Goal: Information Seeking & Learning: Learn about a topic

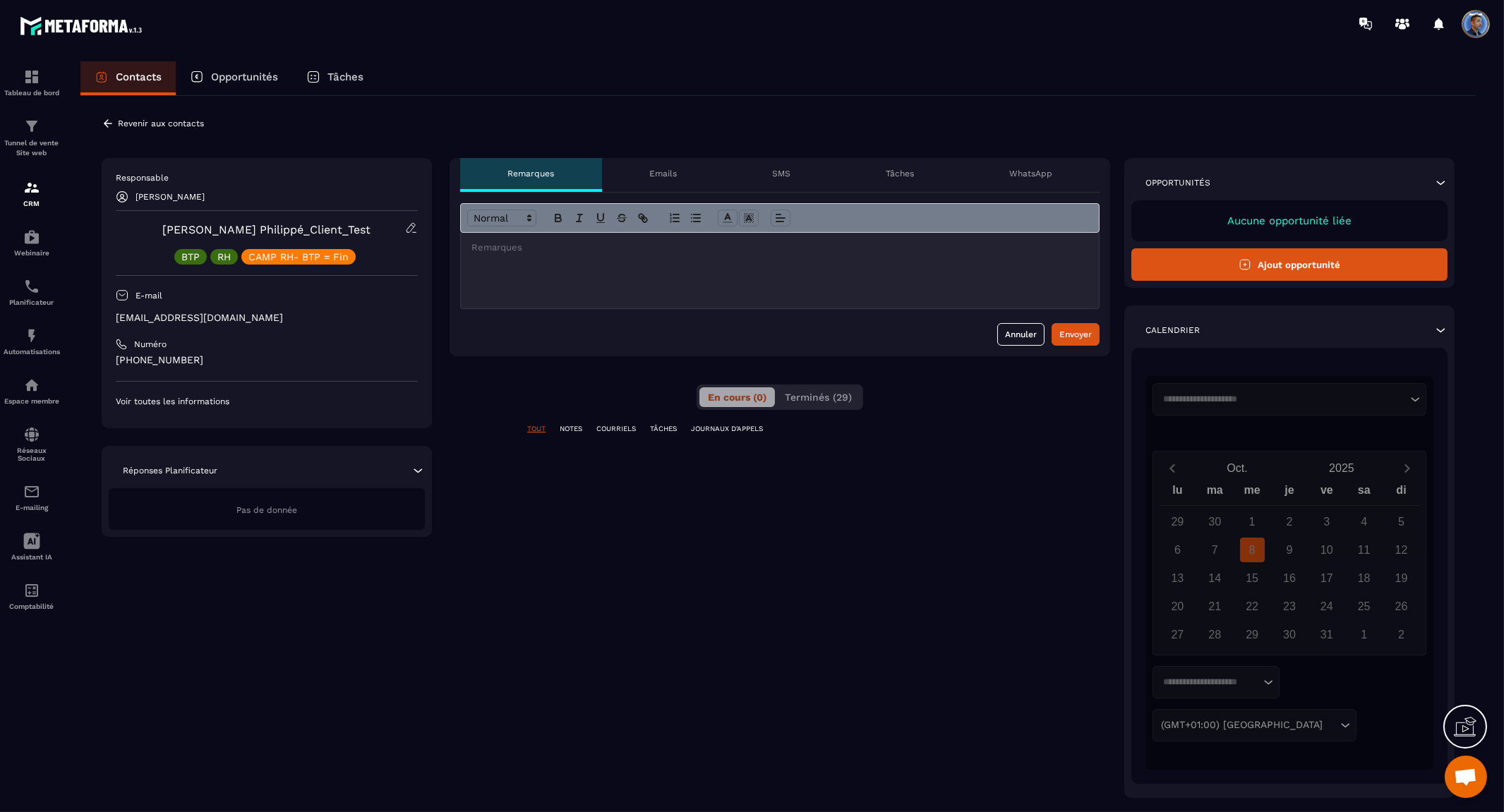
click at [665, 171] on p "Emails" at bounding box center [663, 173] width 27 height 11
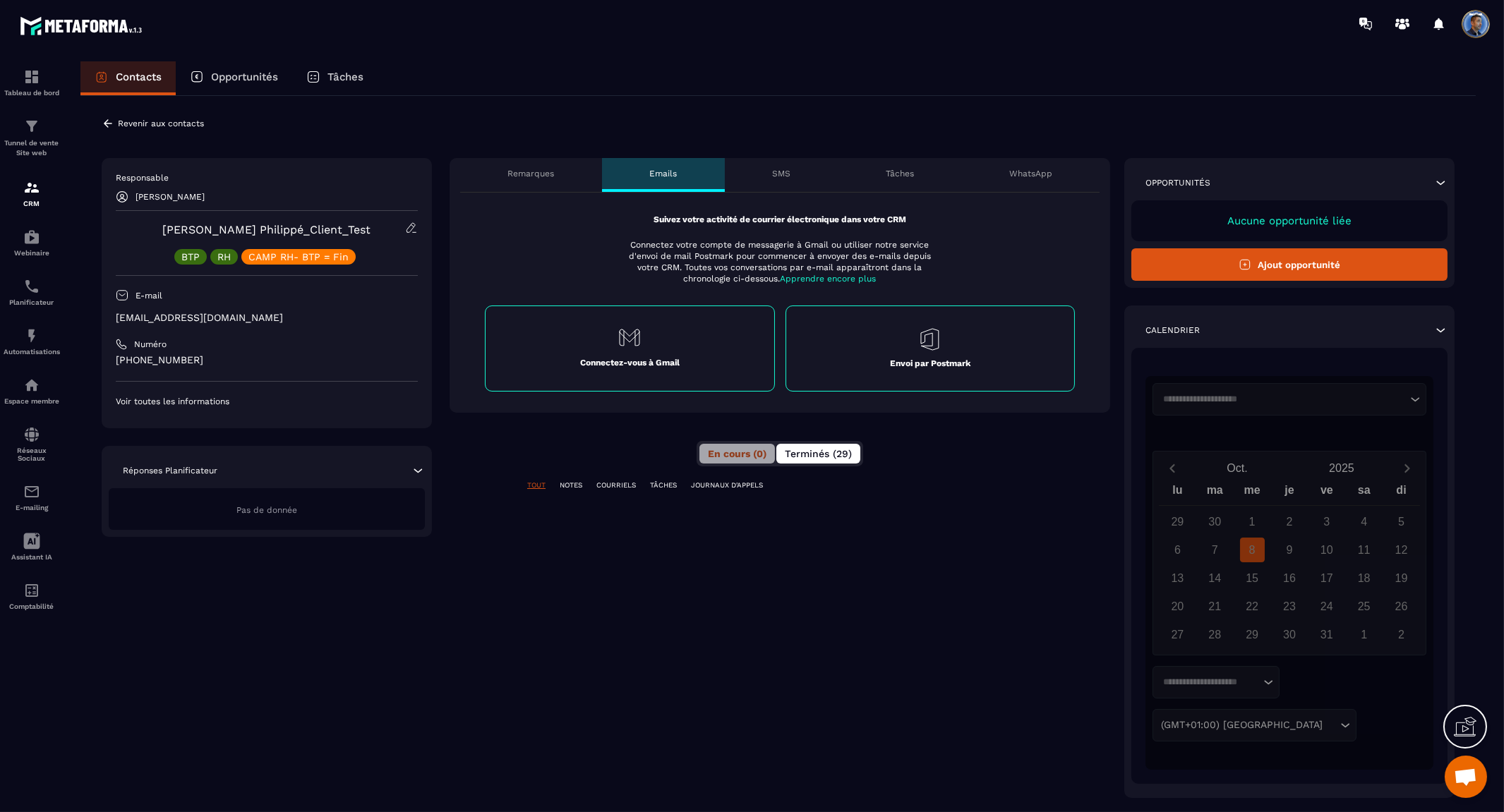
click at [809, 450] on span "Terminés (29)" at bounding box center [818, 453] width 67 height 11
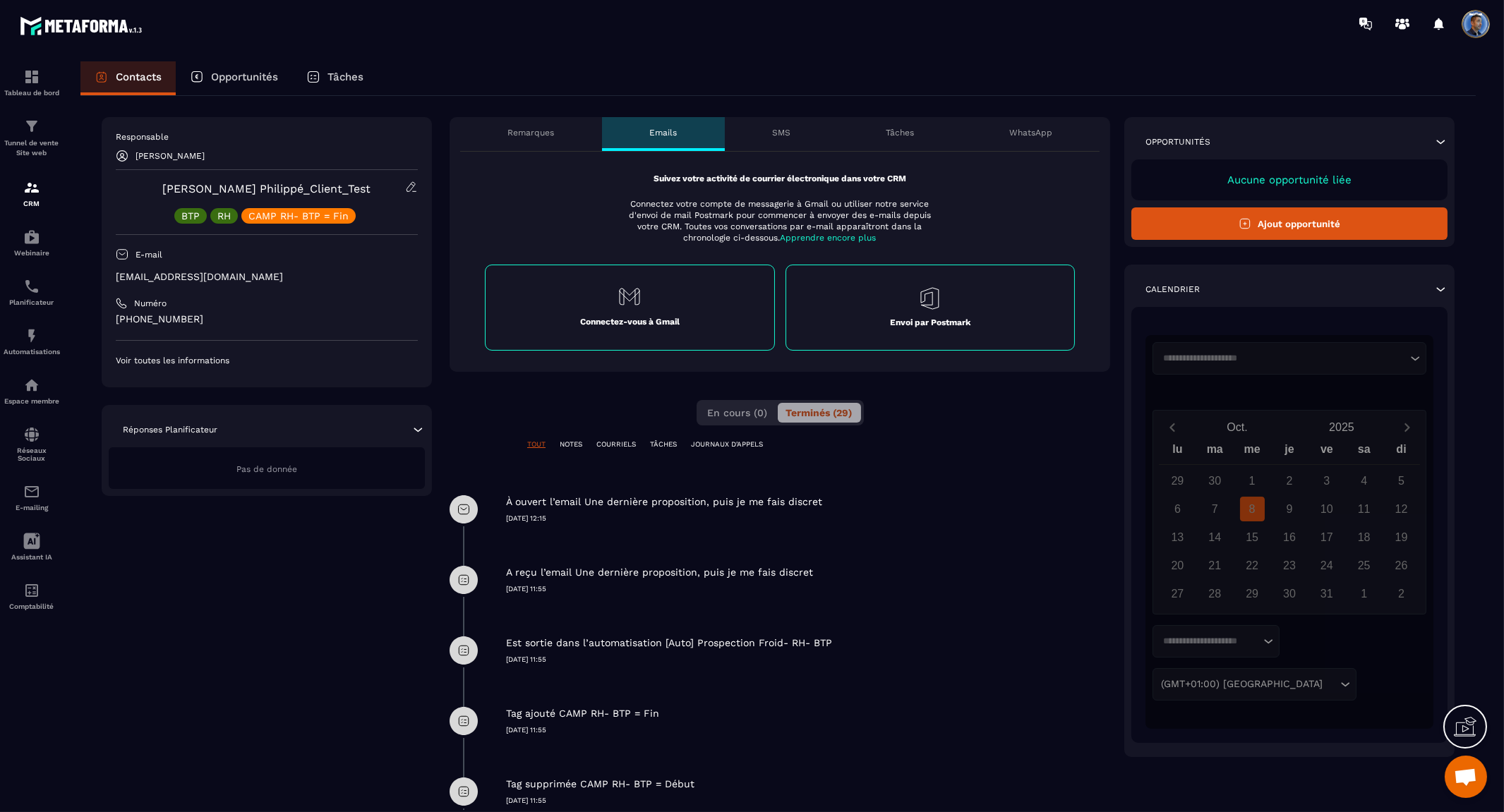
scroll to position [78, 0]
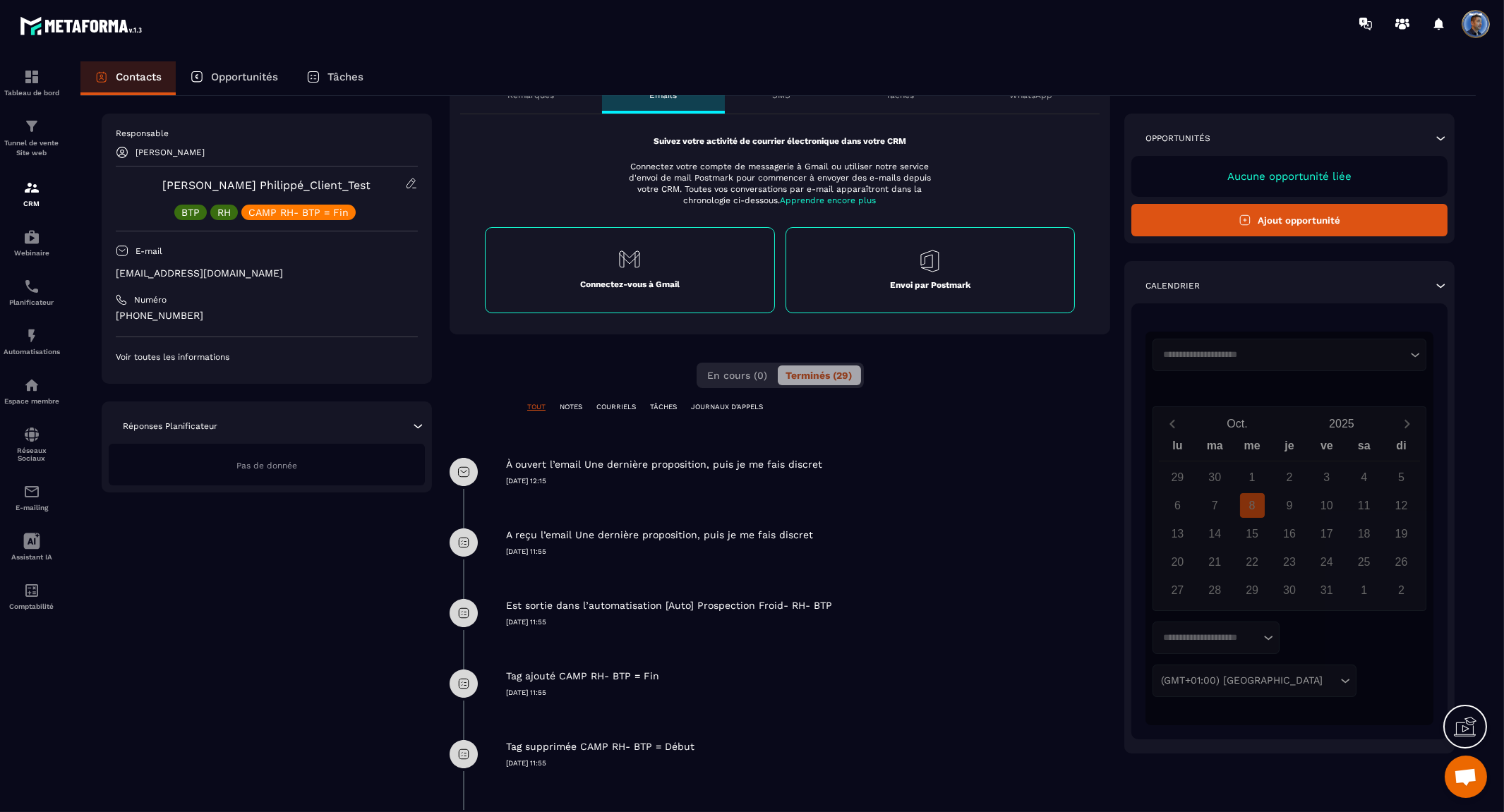
click at [608, 405] on p "COURRIELS" at bounding box center [616, 407] width 39 height 10
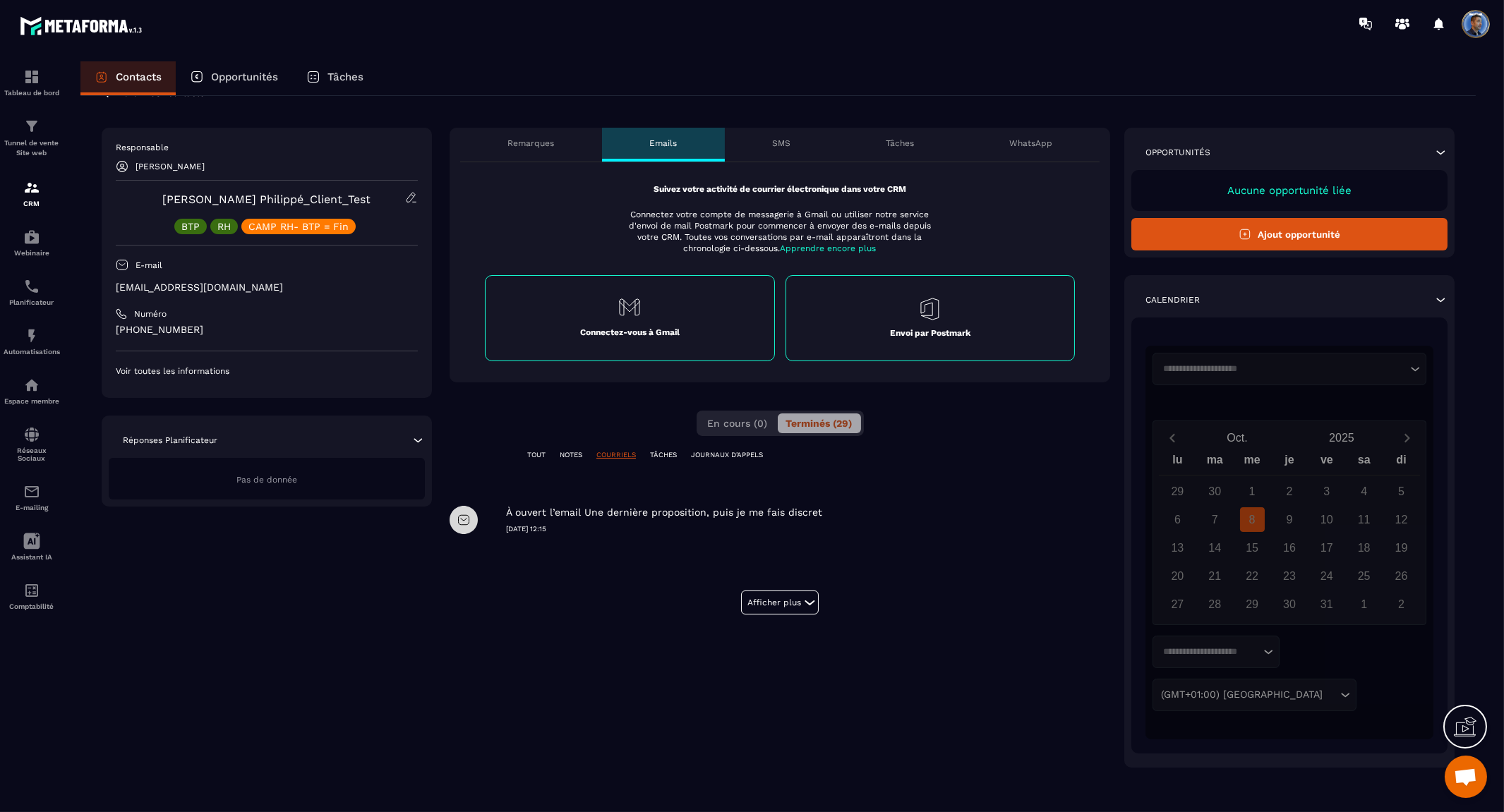
scroll to position [0, 0]
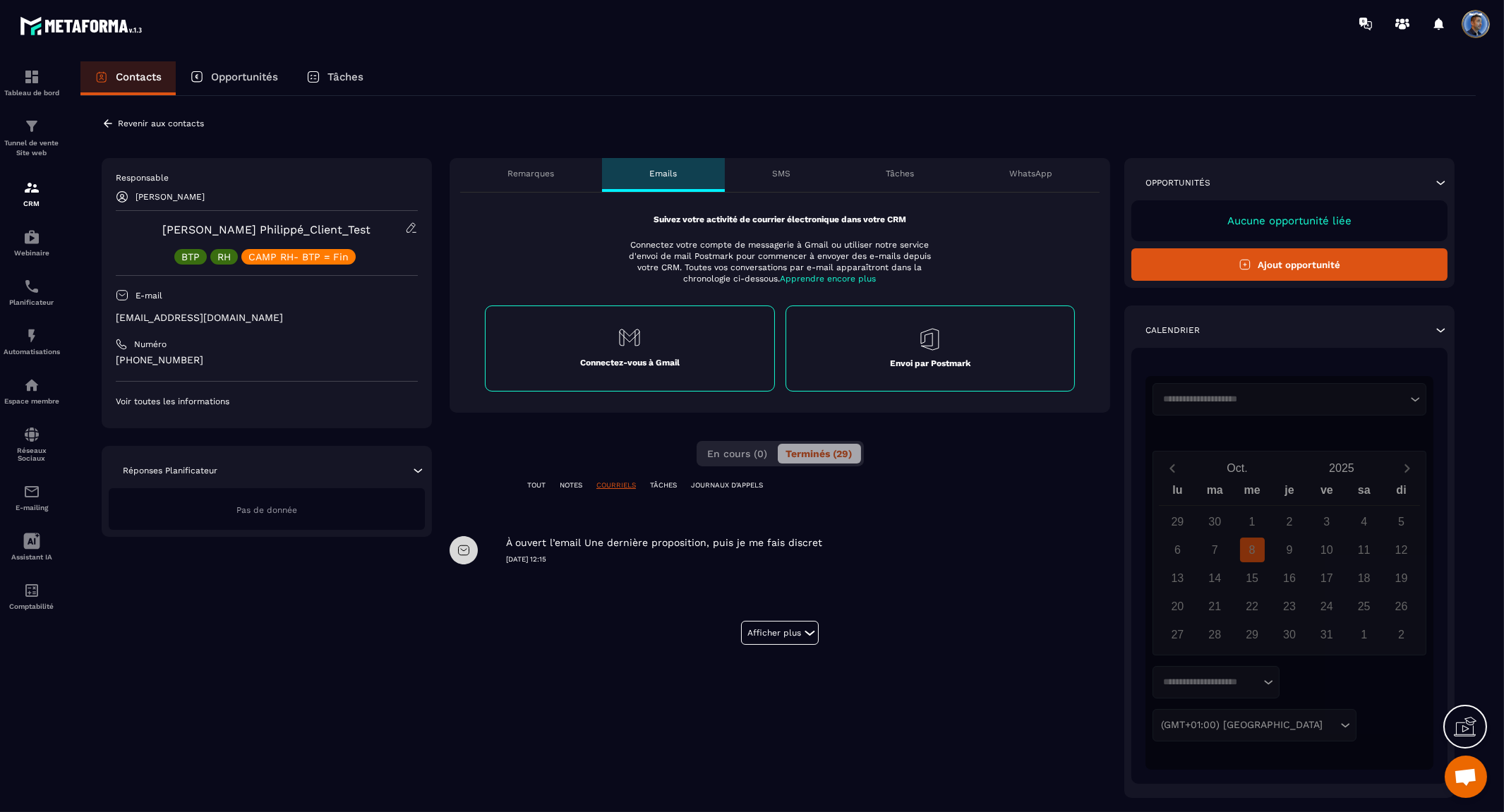
click at [672, 486] on p "TÂCHES" at bounding box center [663, 485] width 27 height 10
click at [720, 483] on p "JOURNAUX D'APPELS" at bounding box center [727, 485] width 72 height 10
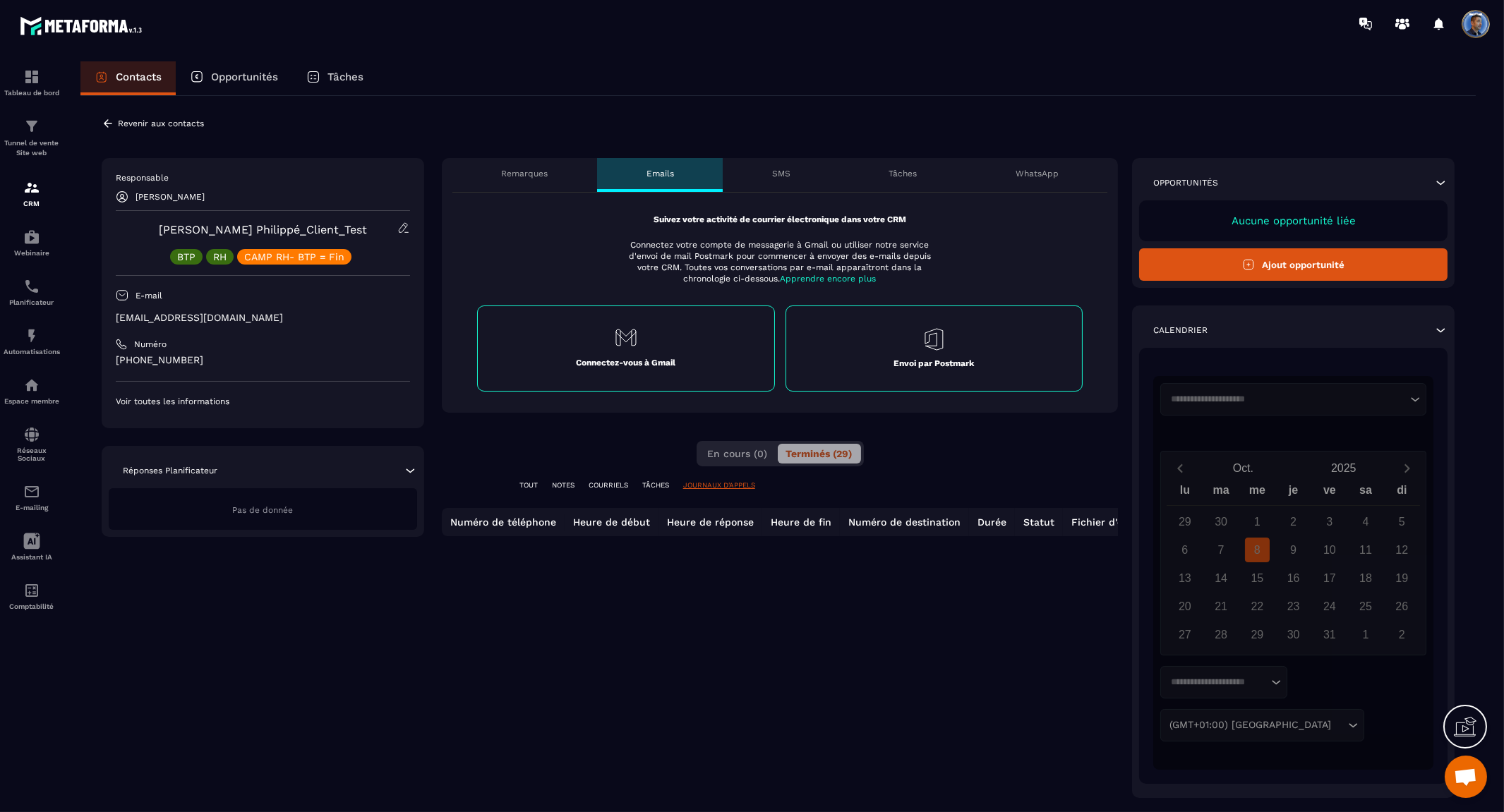
click at [529, 484] on p "TOUT" at bounding box center [528, 485] width 18 height 10
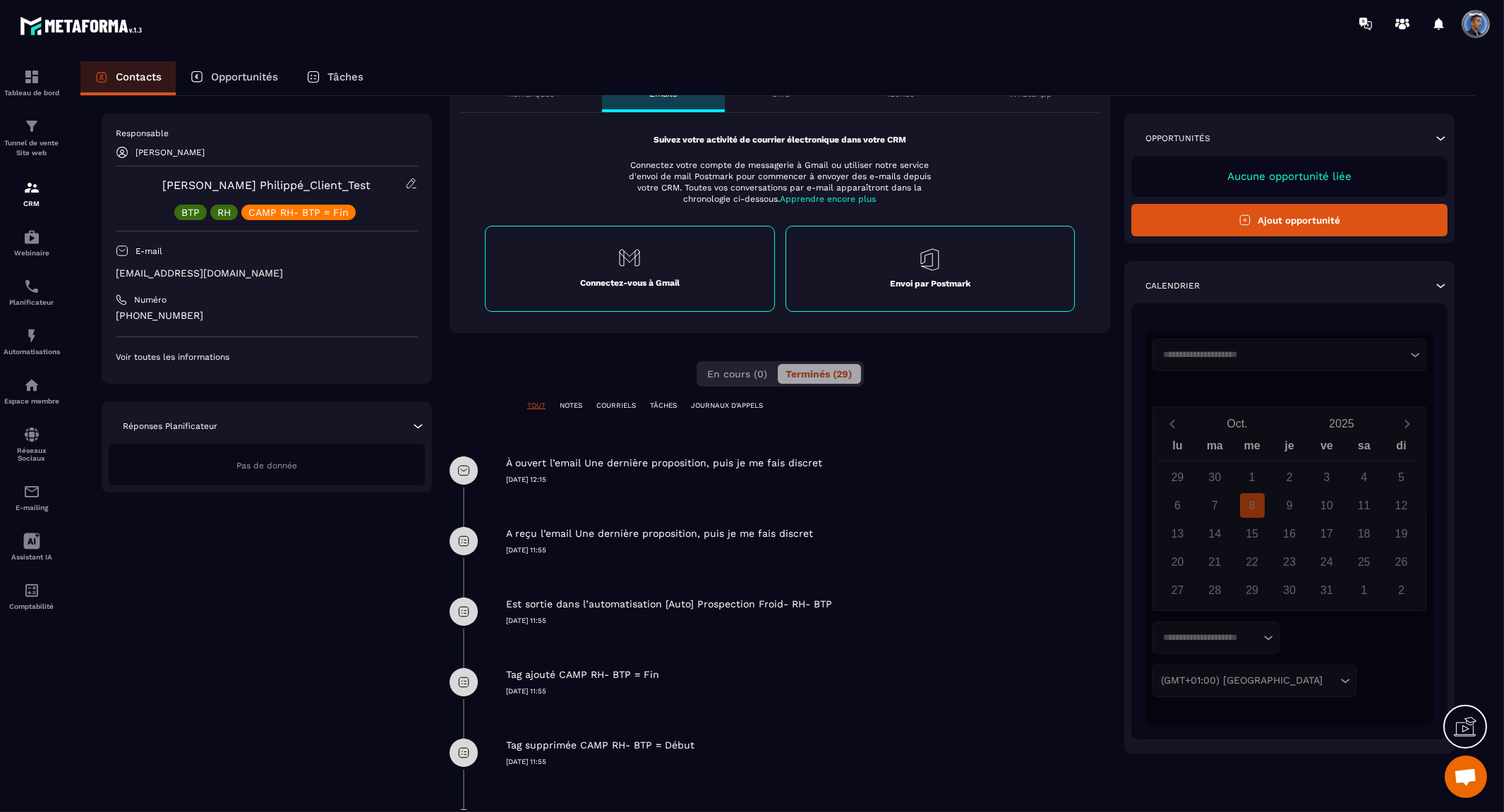
scroll to position [208, 0]
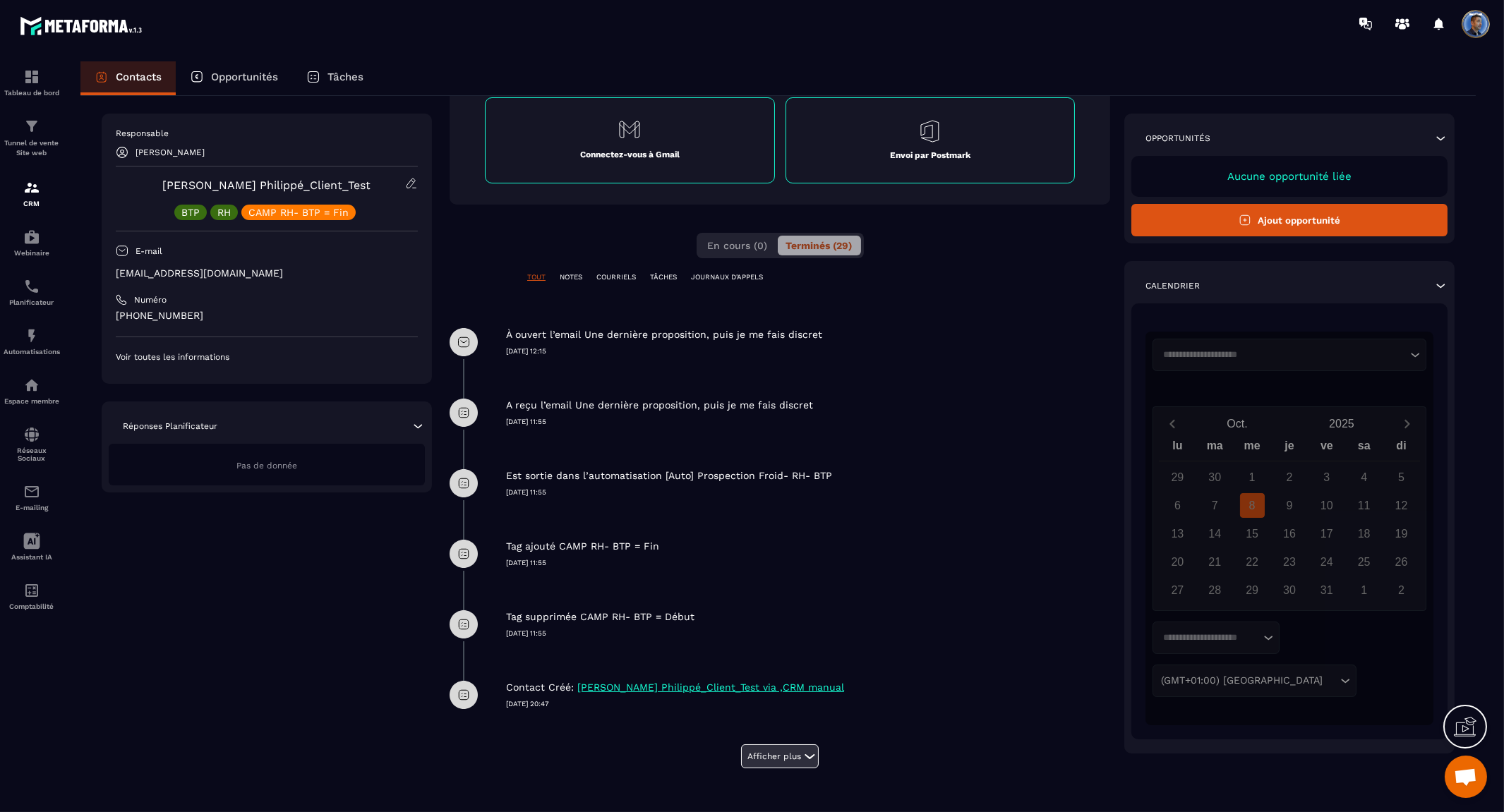
click at [775, 757] on button "Afficher plus" at bounding box center [779, 756] width 78 height 24
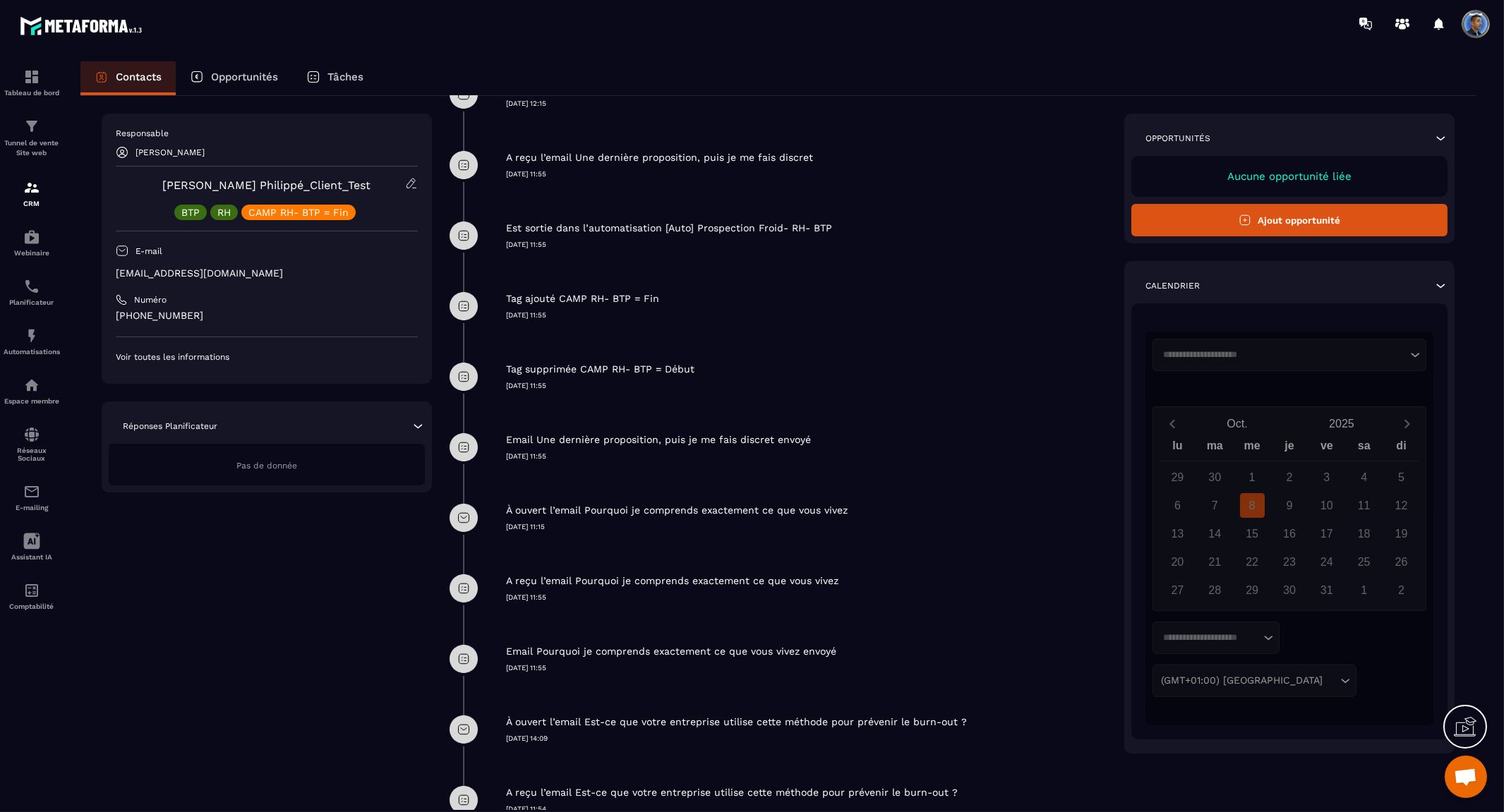
scroll to position [365, 0]
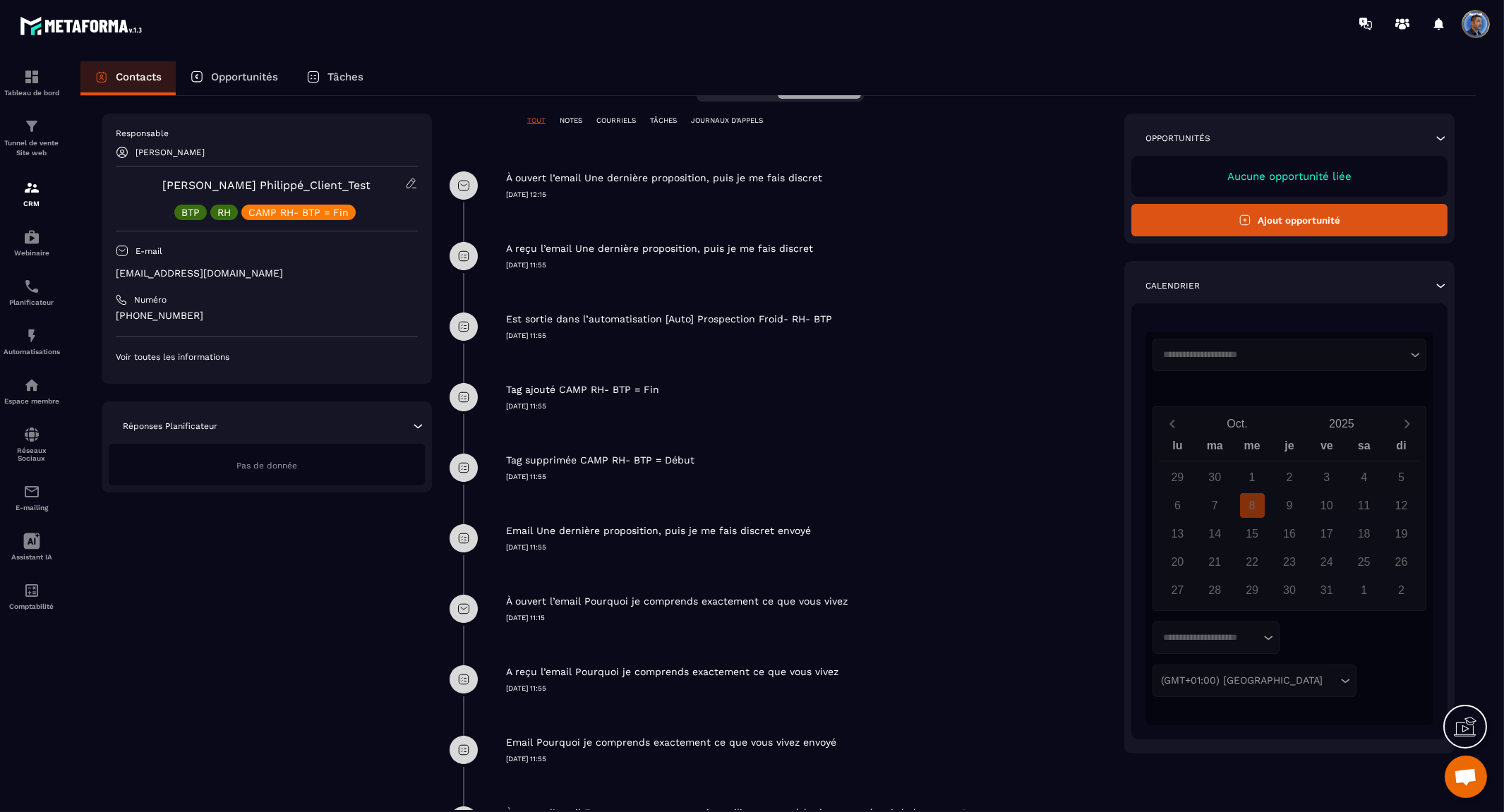
click at [679, 387] on div "Tag ajouté CAMP RH- BTP = Fin" at bounding box center [809, 389] width 604 height 13
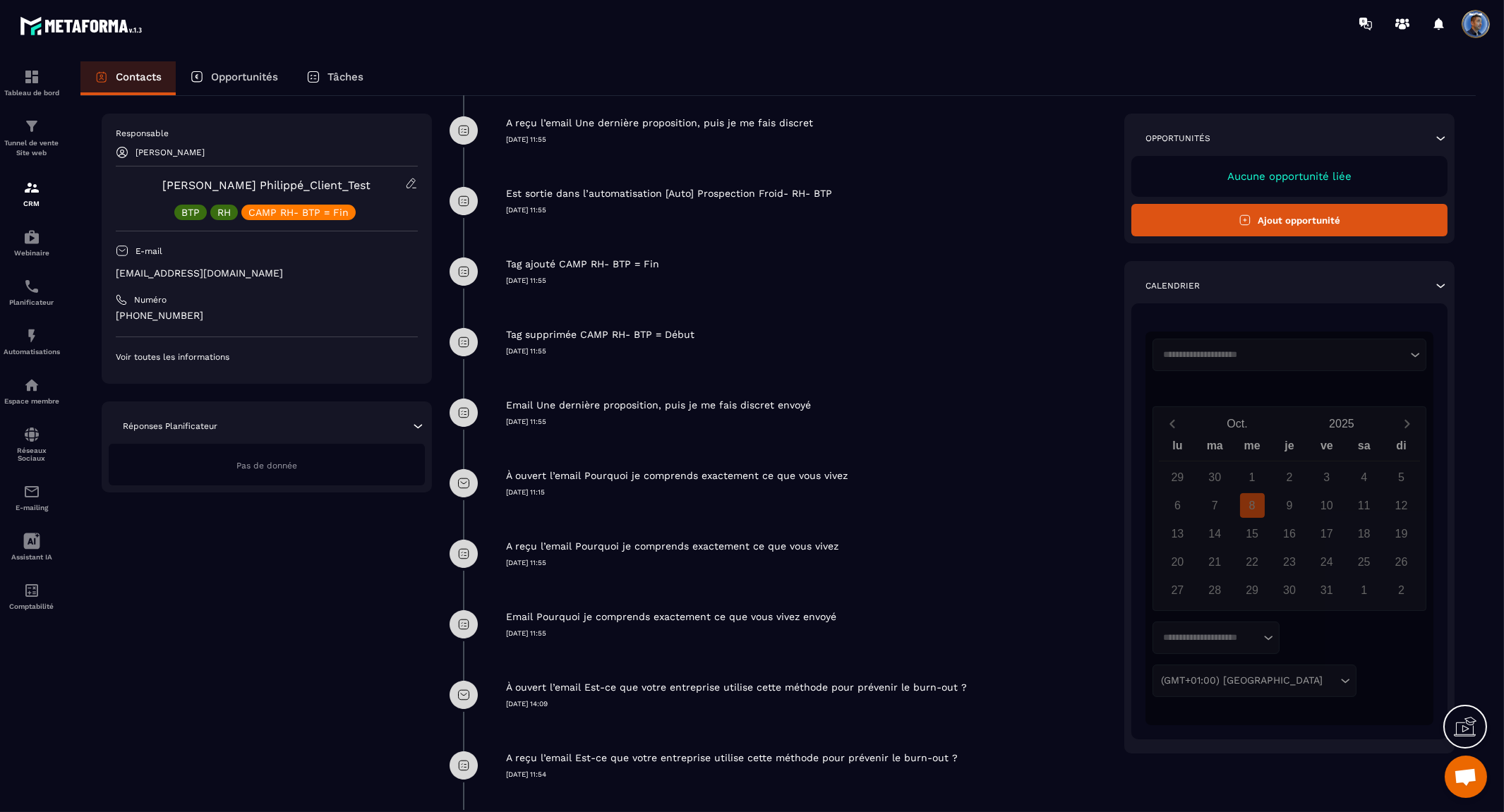
scroll to position [0, 0]
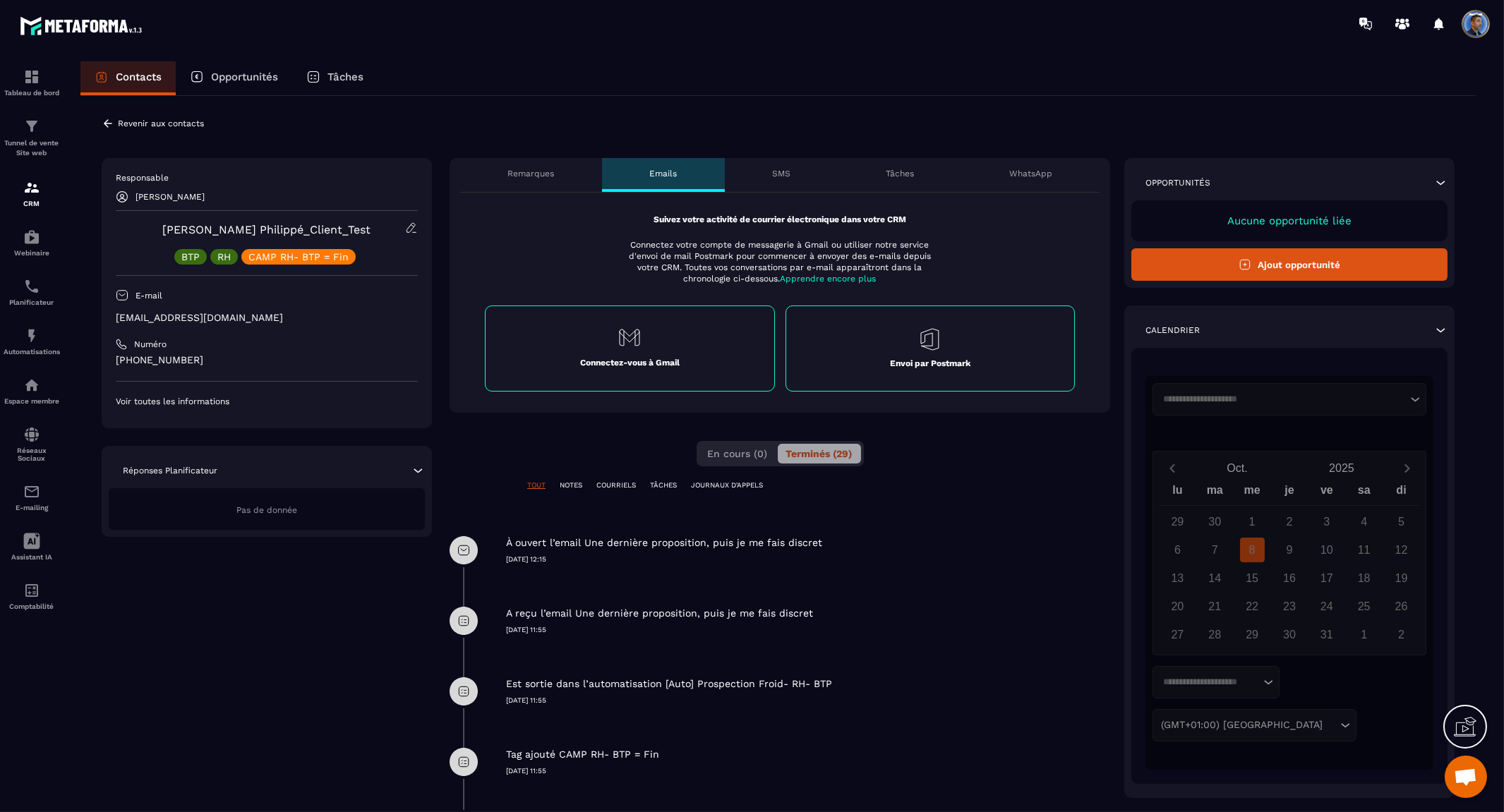
click at [777, 168] on p "SMS" at bounding box center [781, 173] width 18 height 11
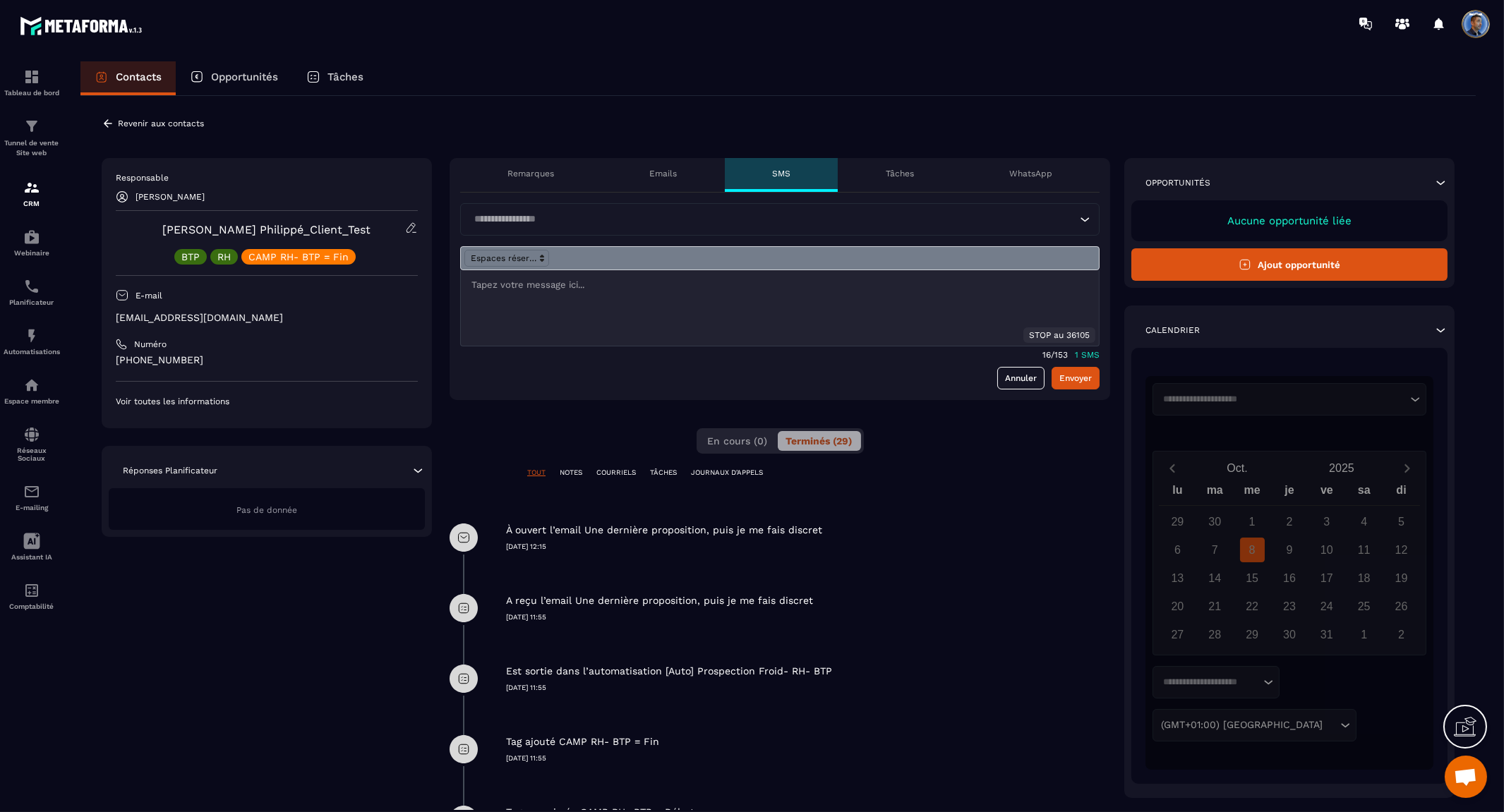
click at [913, 171] on p "Tâches" at bounding box center [900, 173] width 28 height 11
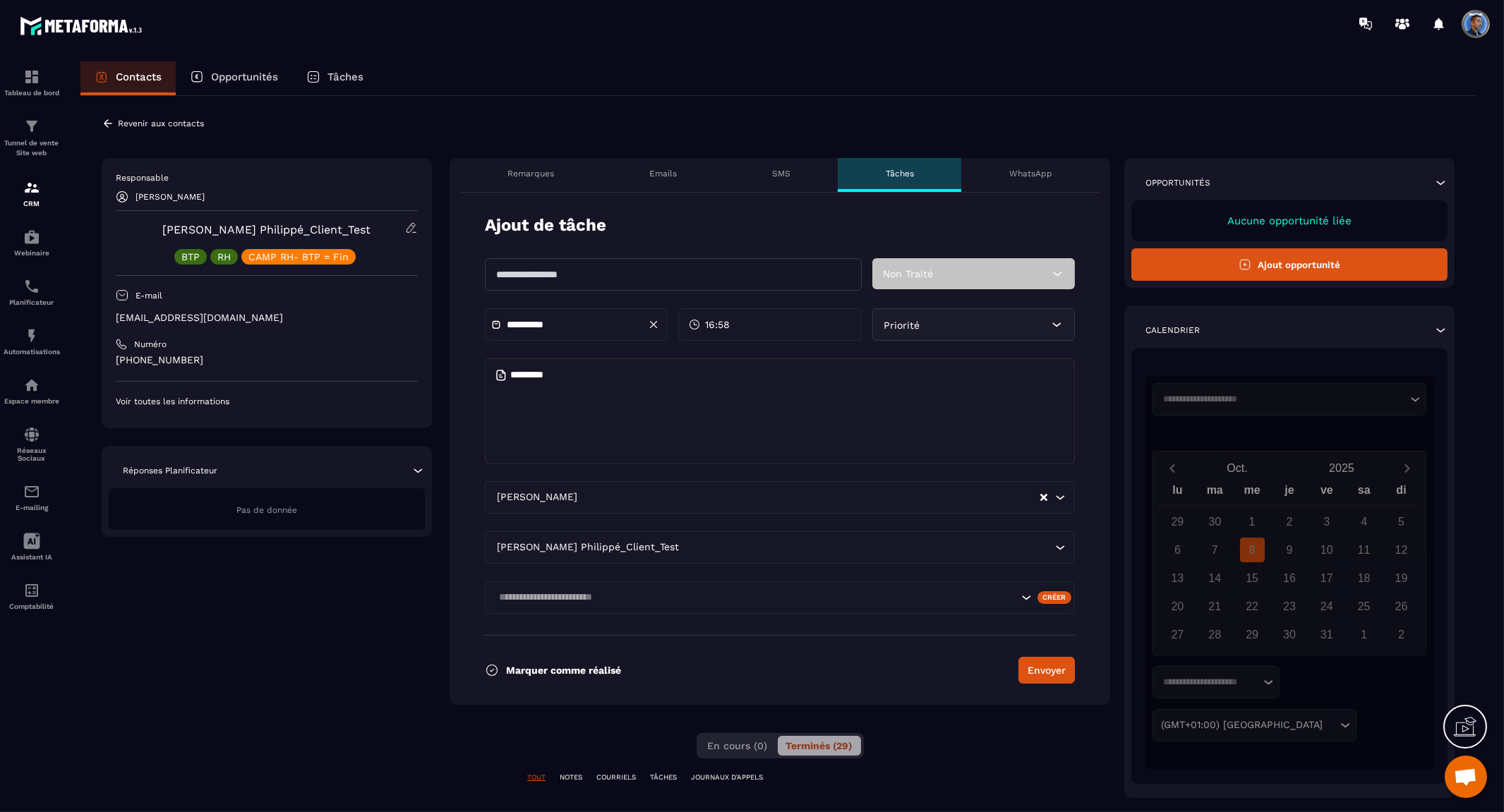
click at [1019, 165] on div "WhatsApp" at bounding box center [1031, 174] width 138 height 34
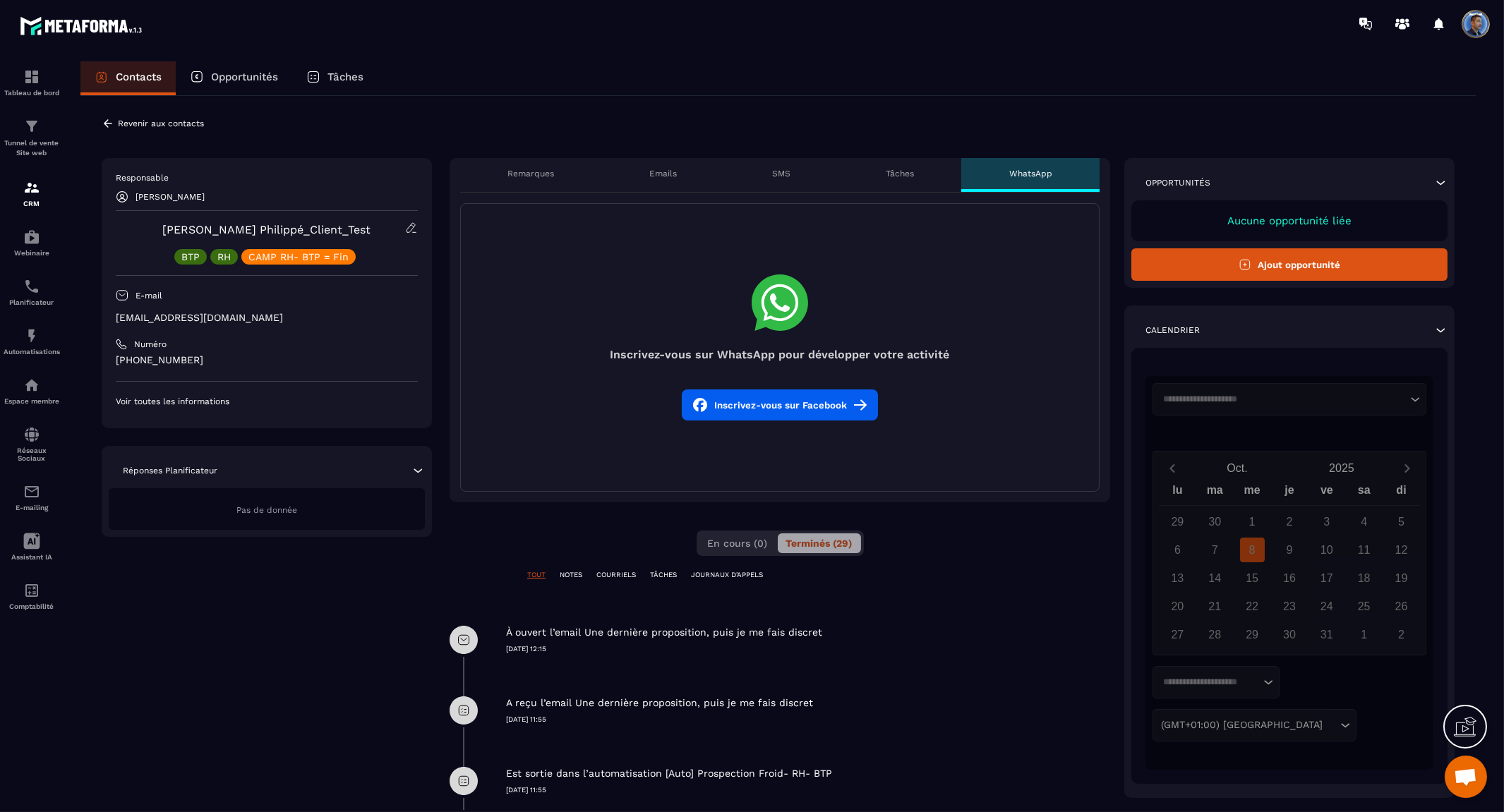
click at [788, 402] on button "Inscrivez-vous sur Facebook" at bounding box center [780, 405] width 196 height 31
click at [206, 471] on p "Réponses Planificateur" at bounding box center [170, 471] width 94 height 11
click at [1444, 184] on icon at bounding box center [1440, 183] width 14 height 14
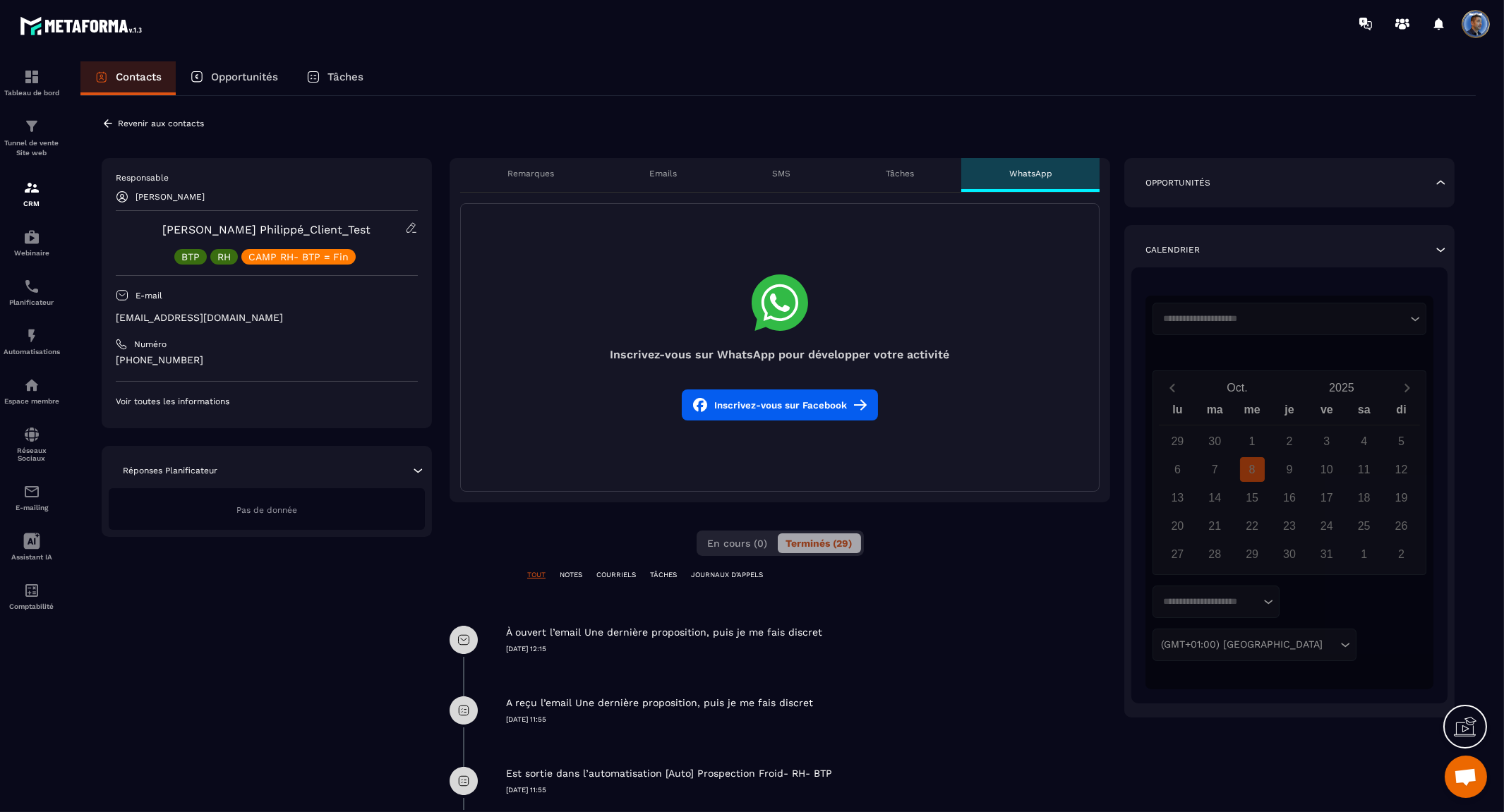
click at [1444, 184] on icon at bounding box center [1441, 182] width 9 height 4
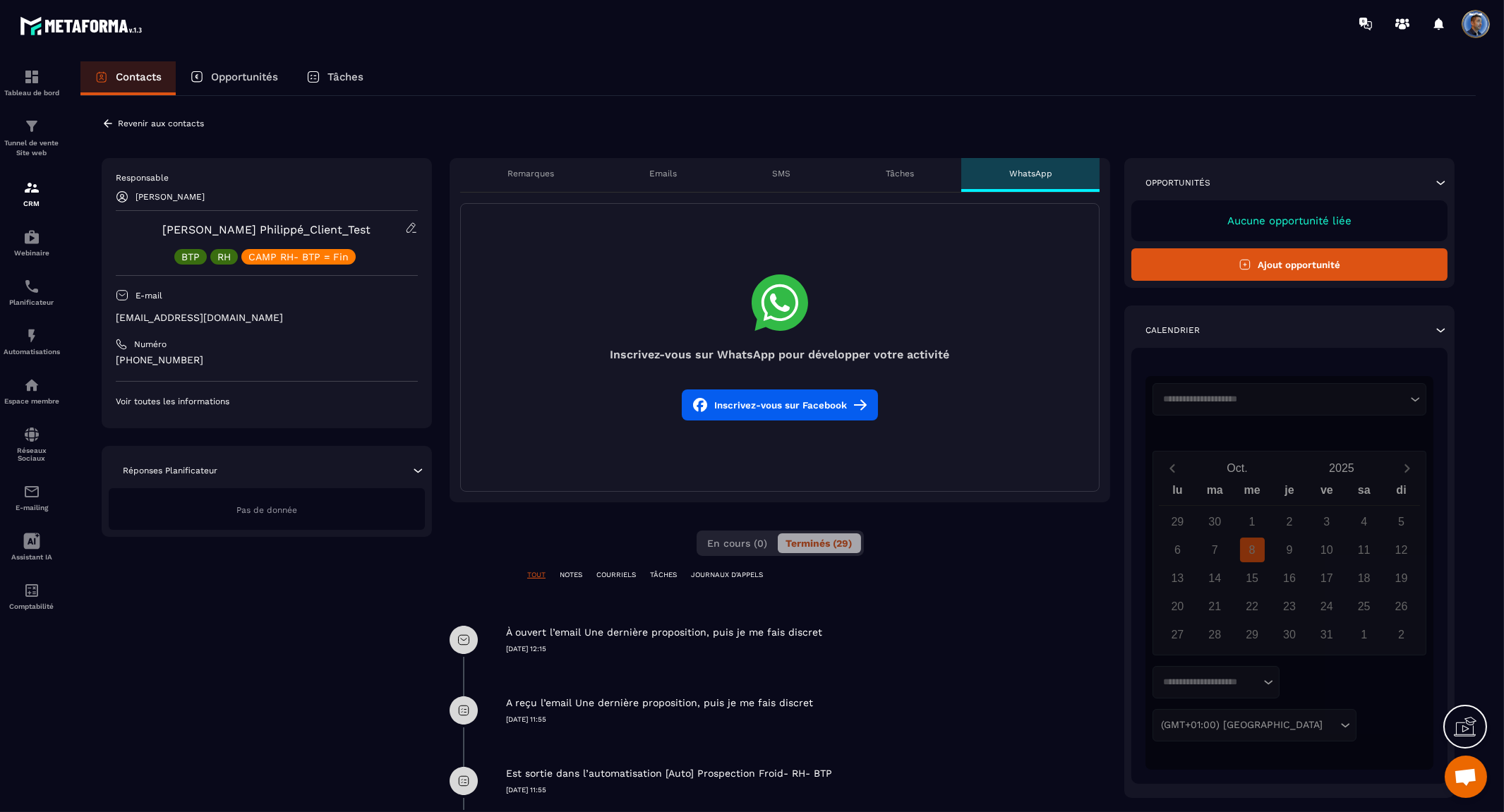
click at [1442, 326] on icon at bounding box center [1440, 330] width 14 height 14
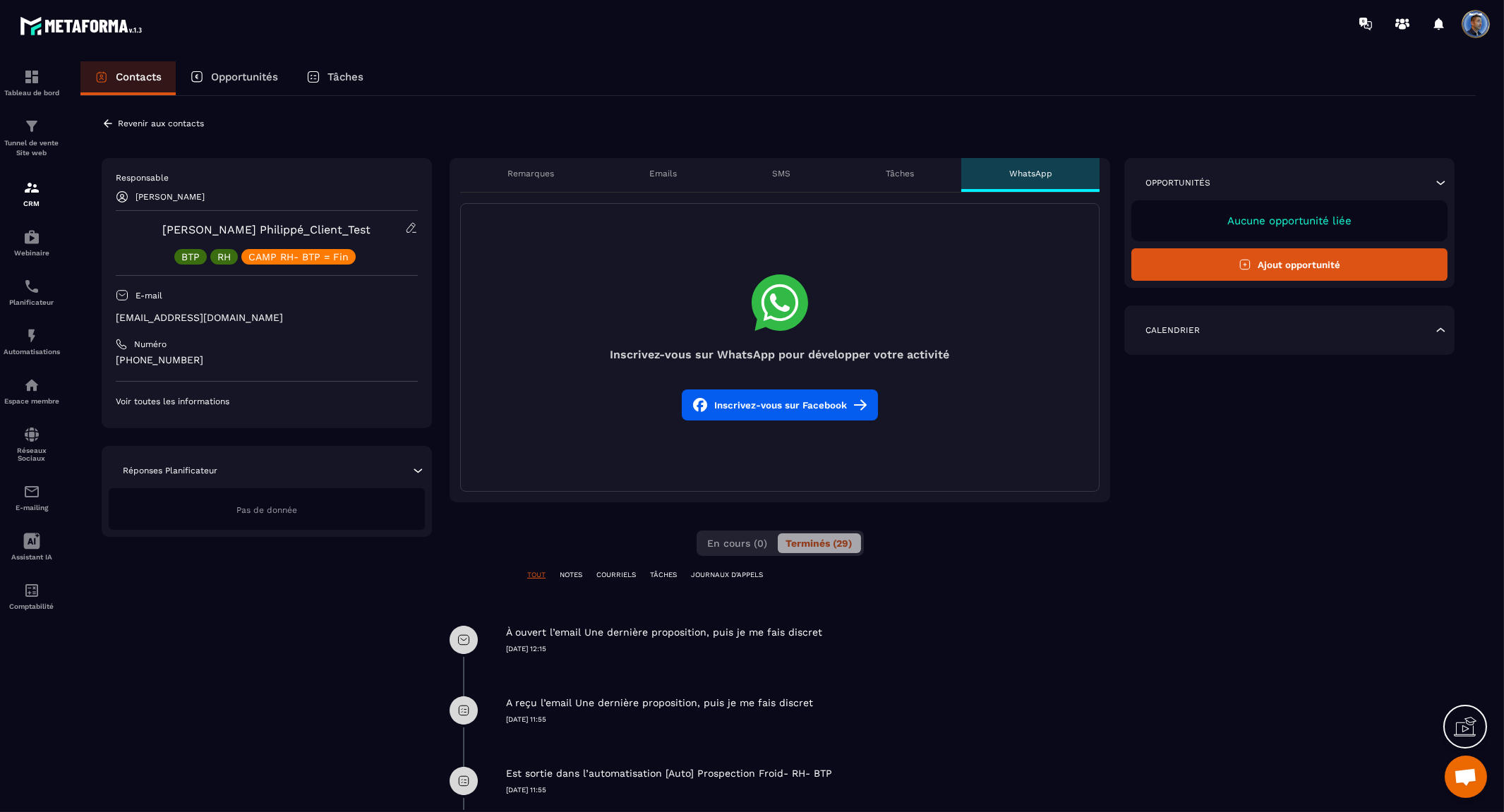
click at [1442, 326] on icon at bounding box center [1440, 330] width 14 height 14
